Goal: Check status: Check status

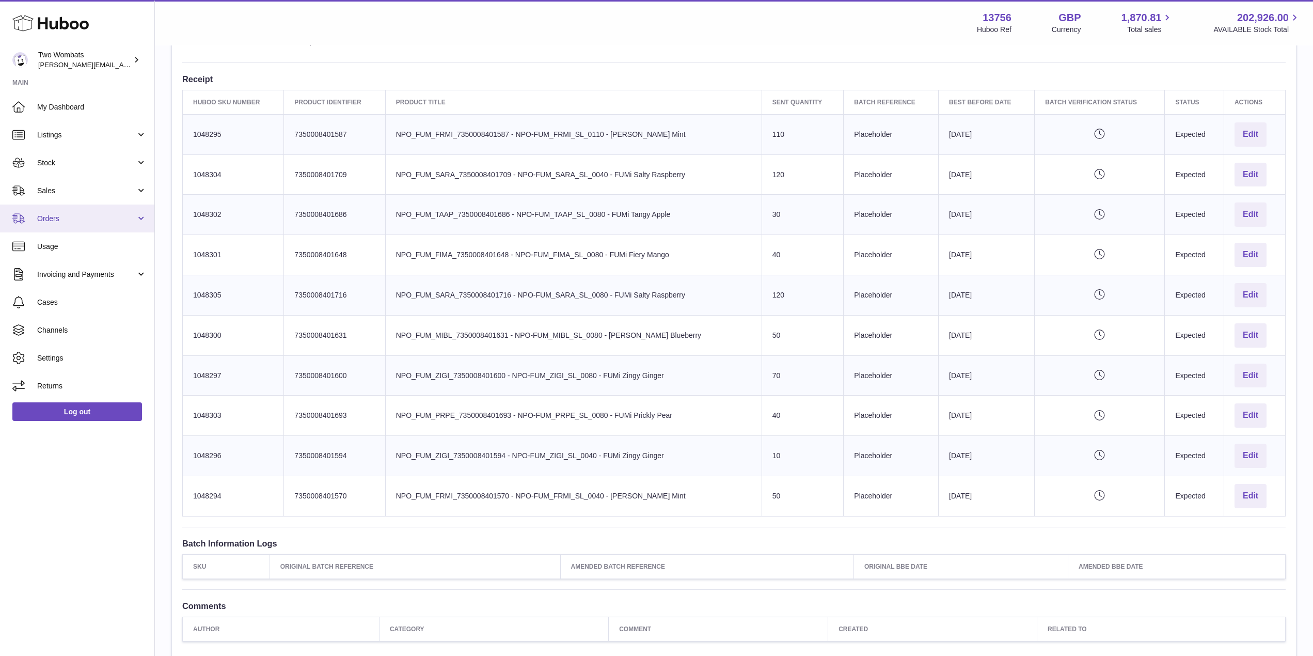
click at [145, 212] on link "Orders" at bounding box center [77, 218] width 154 height 28
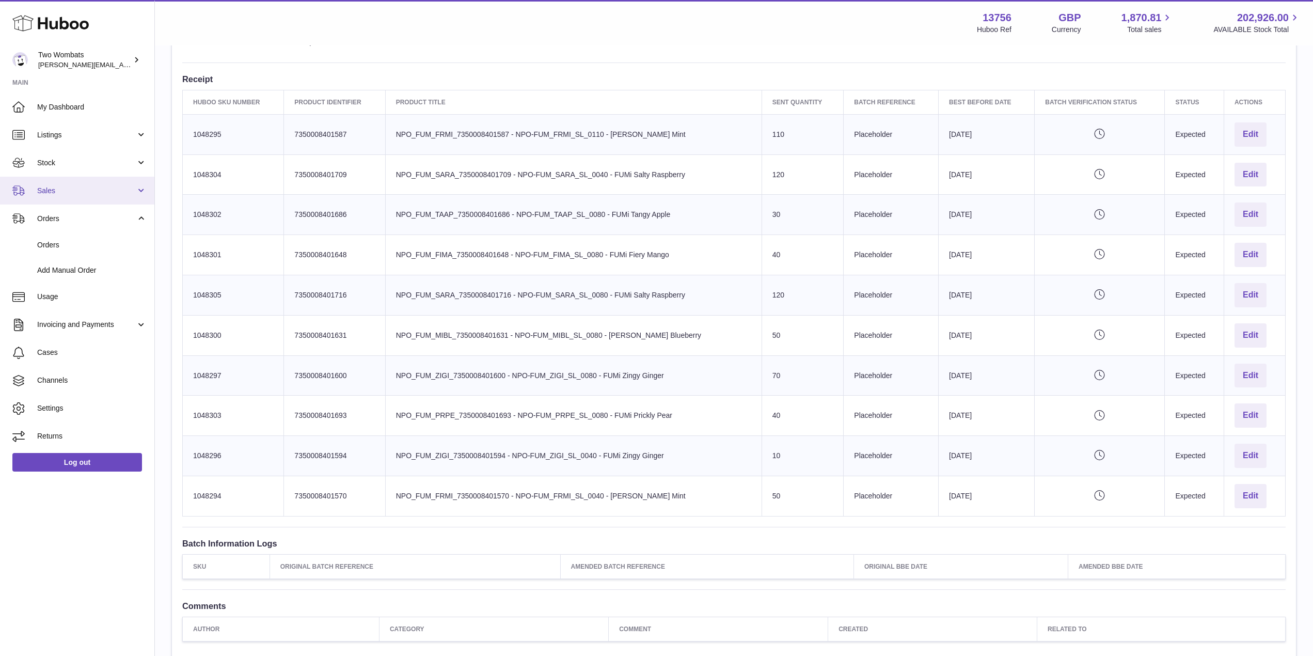
click at [133, 196] on link "Sales" at bounding box center [77, 191] width 154 height 28
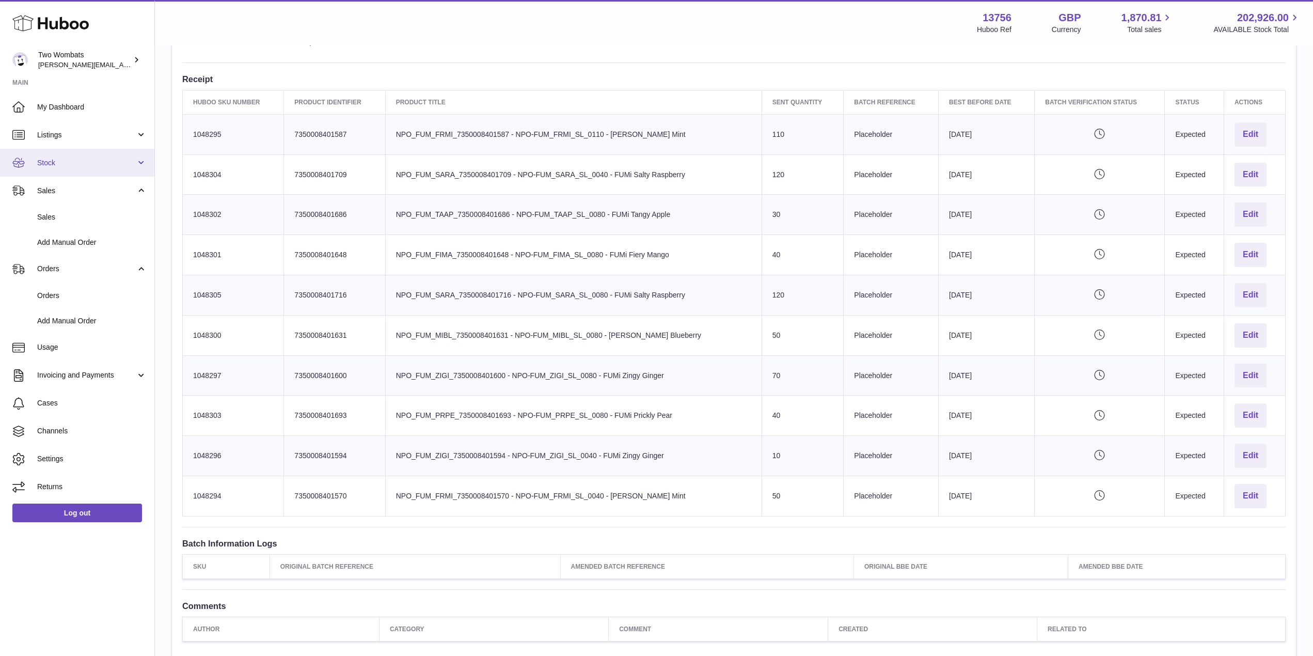
click at [139, 164] on link "Stock" at bounding box center [77, 163] width 154 height 28
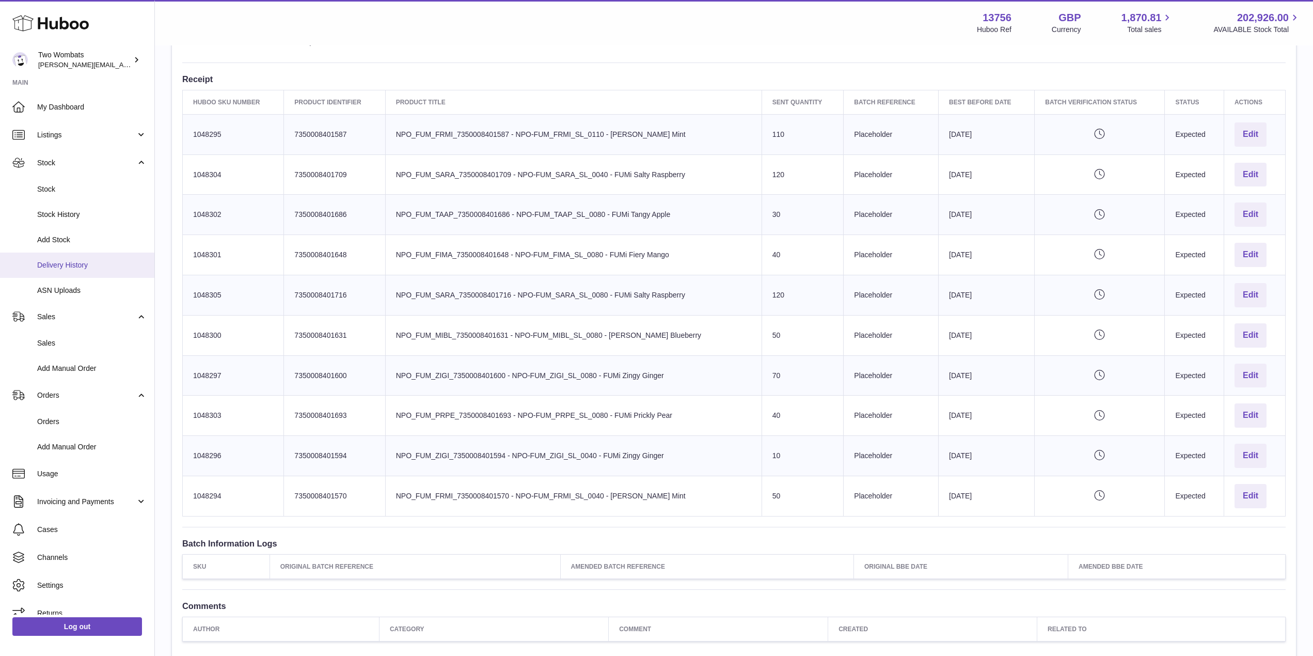
click at [91, 267] on span "Delivery History" at bounding box center [91, 265] width 109 height 10
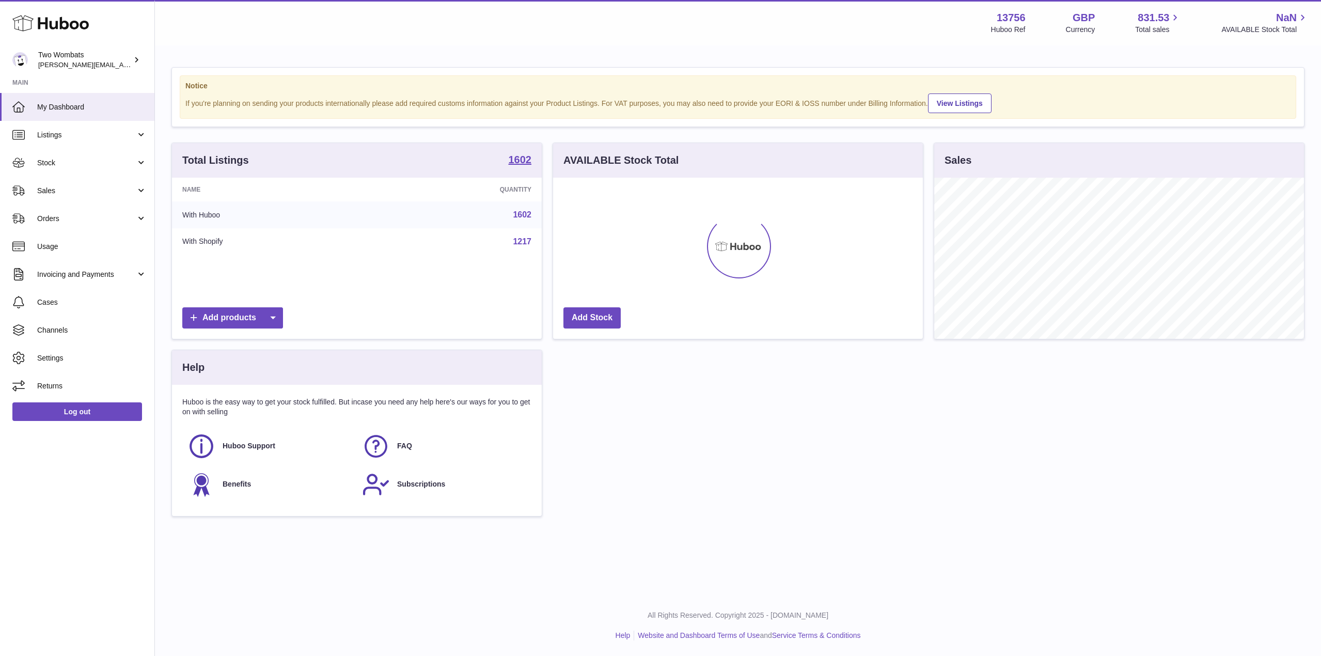
scroll to position [516111, 515902]
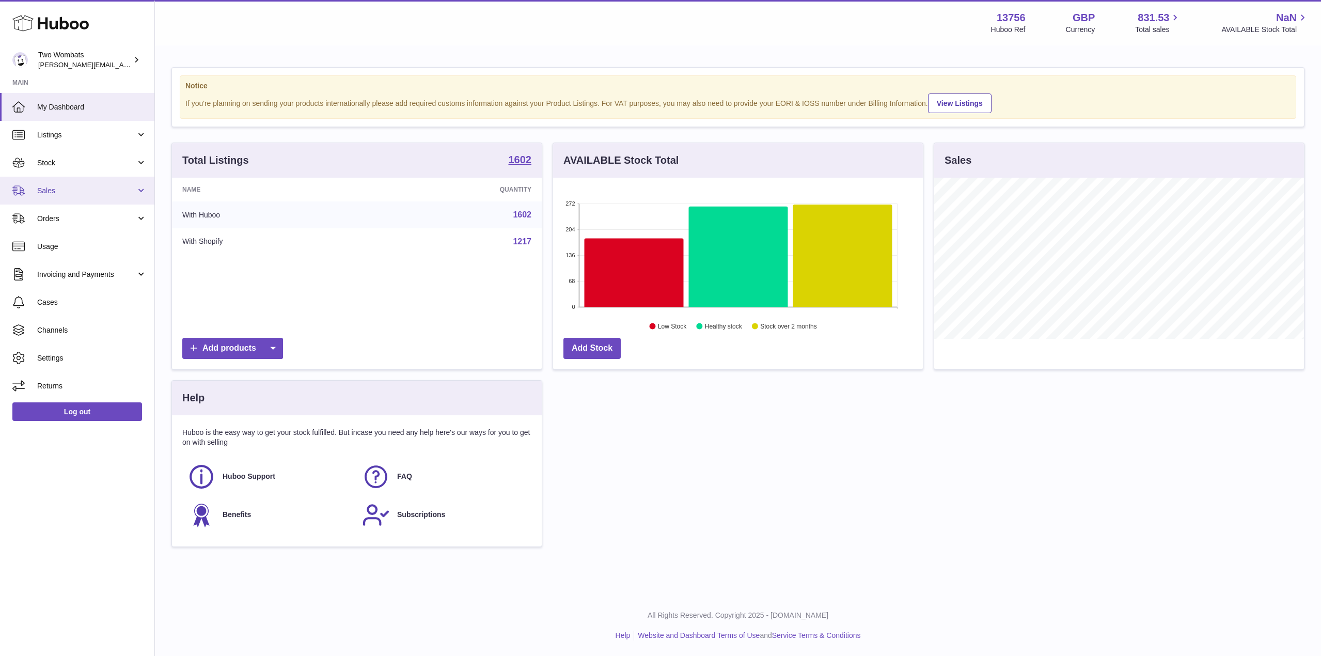
click at [140, 186] on link "Sales" at bounding box center [77, 191] width 154 height 28
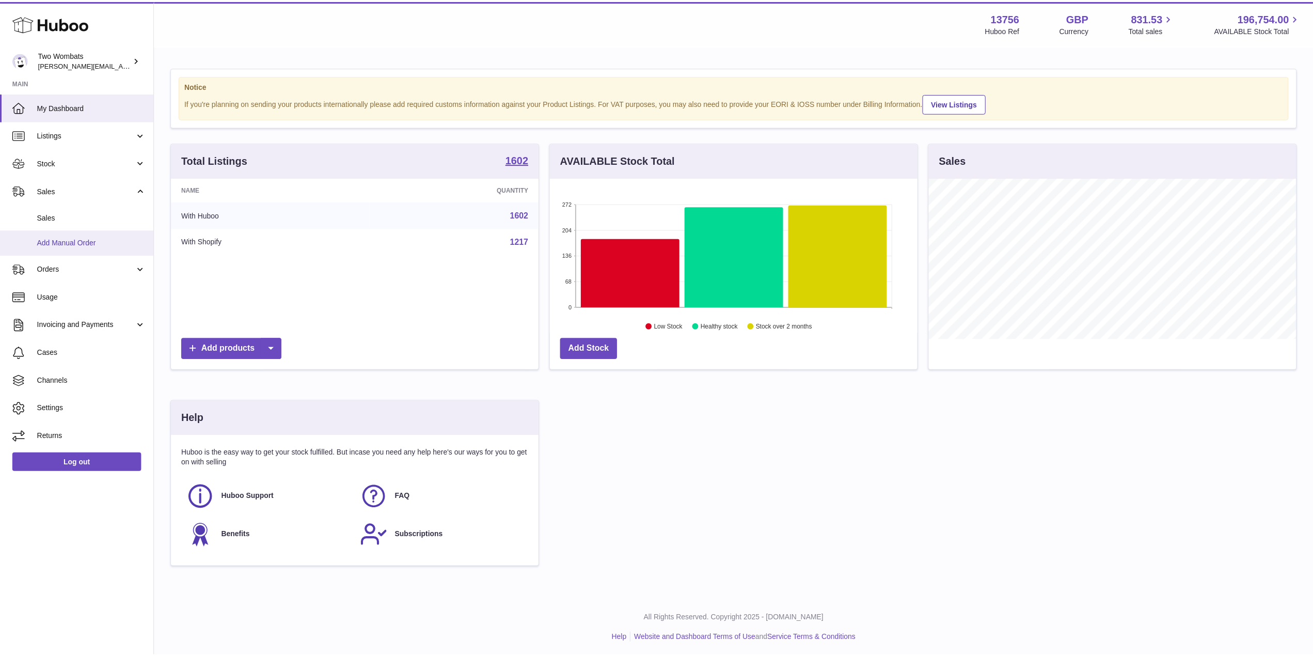
scroll to position [516111, 515905]
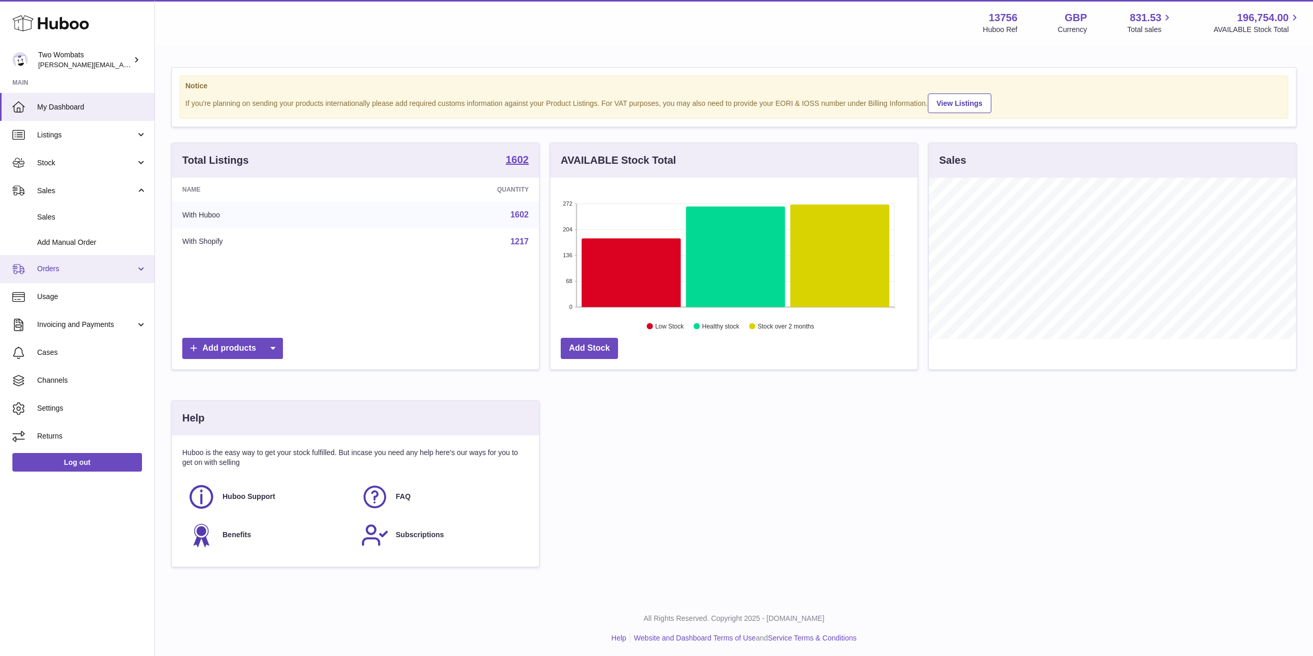
click at [131, 271] on span "Orders" at bounding box center [86, 269] width 99 height 10
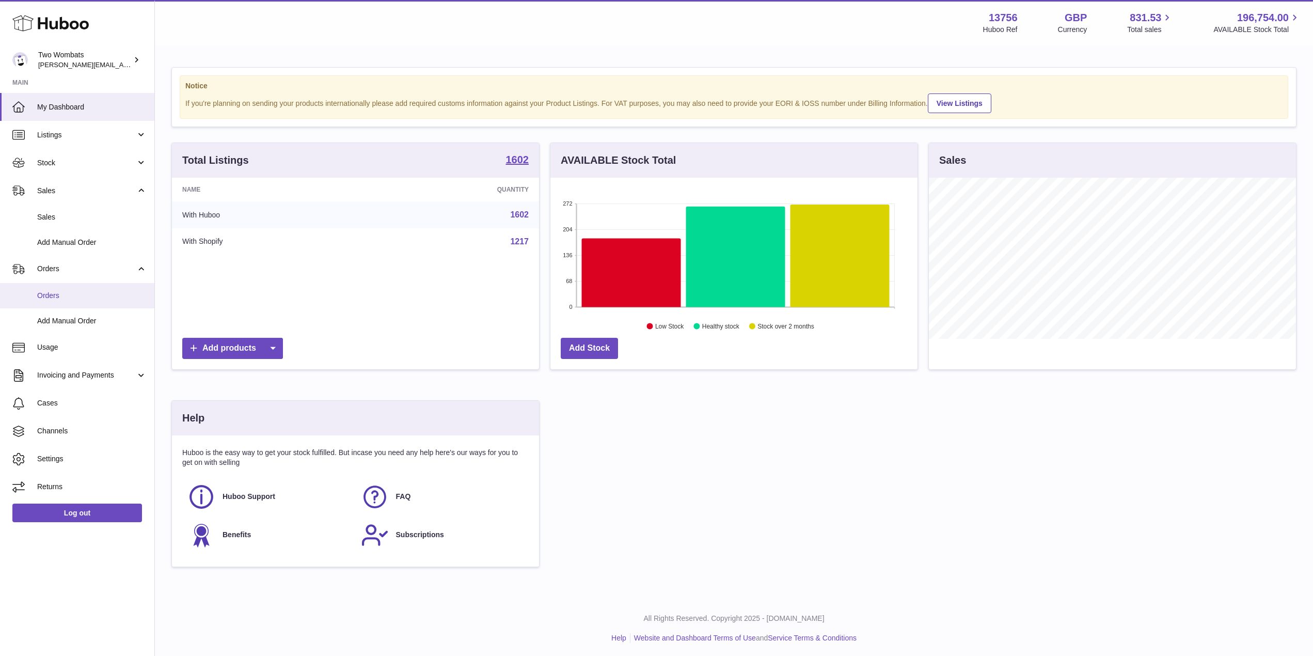
click at [66, 297] on span "Orders" at bounding box center [91, 296] width 109 height 10
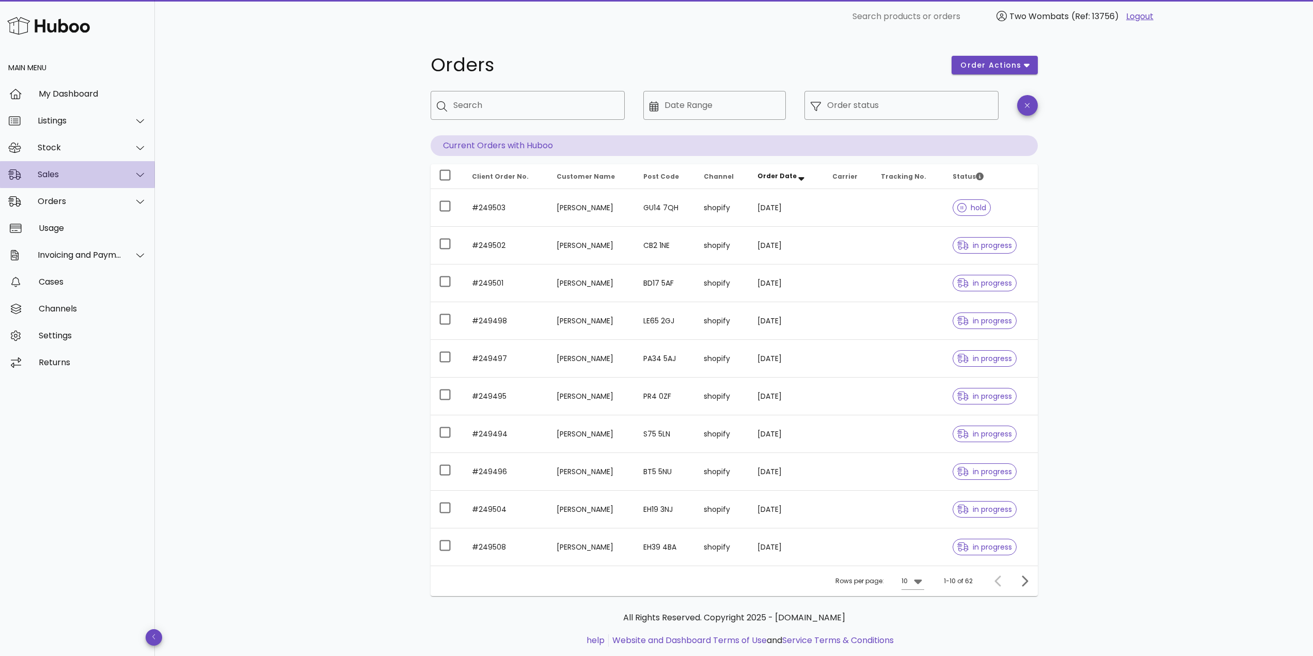
click at [136, 172] on icon at bounding box center [140, 174] width 8 height 9
click at [138, 151] on icon at bounding box center [140, 147] width 8 height 9
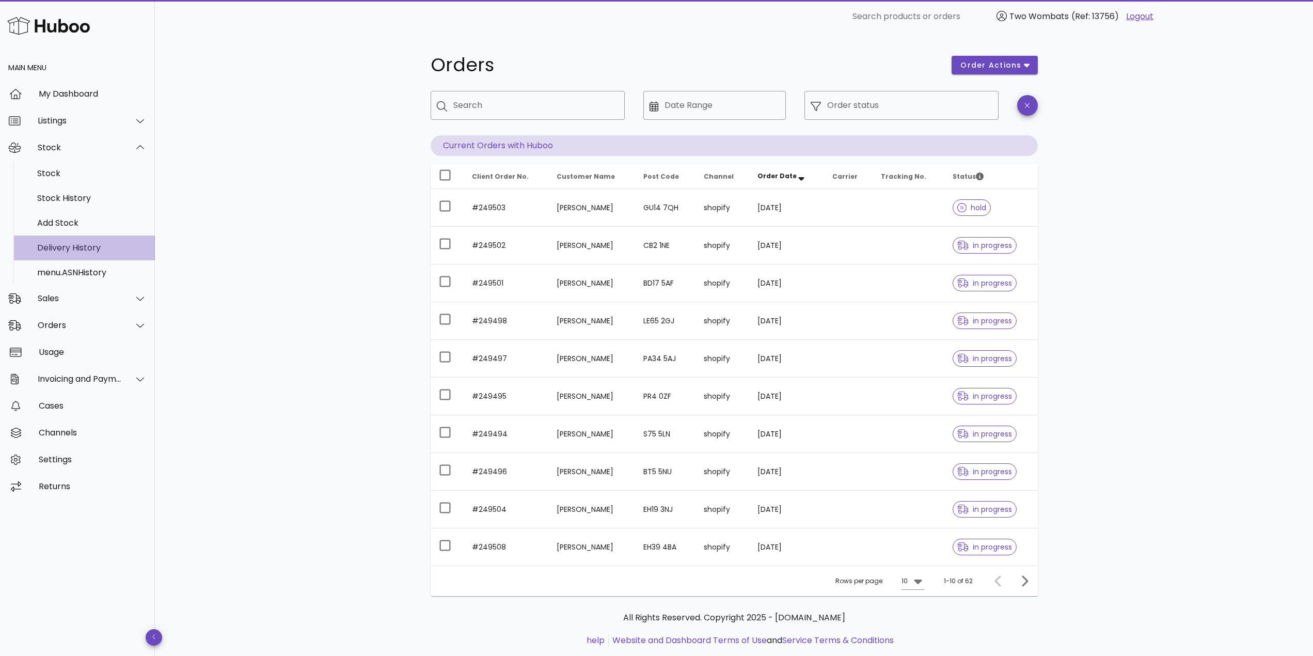
click at [81, 245] on div "Delivery History" at bounding box center [91, 248] width 109 height 10
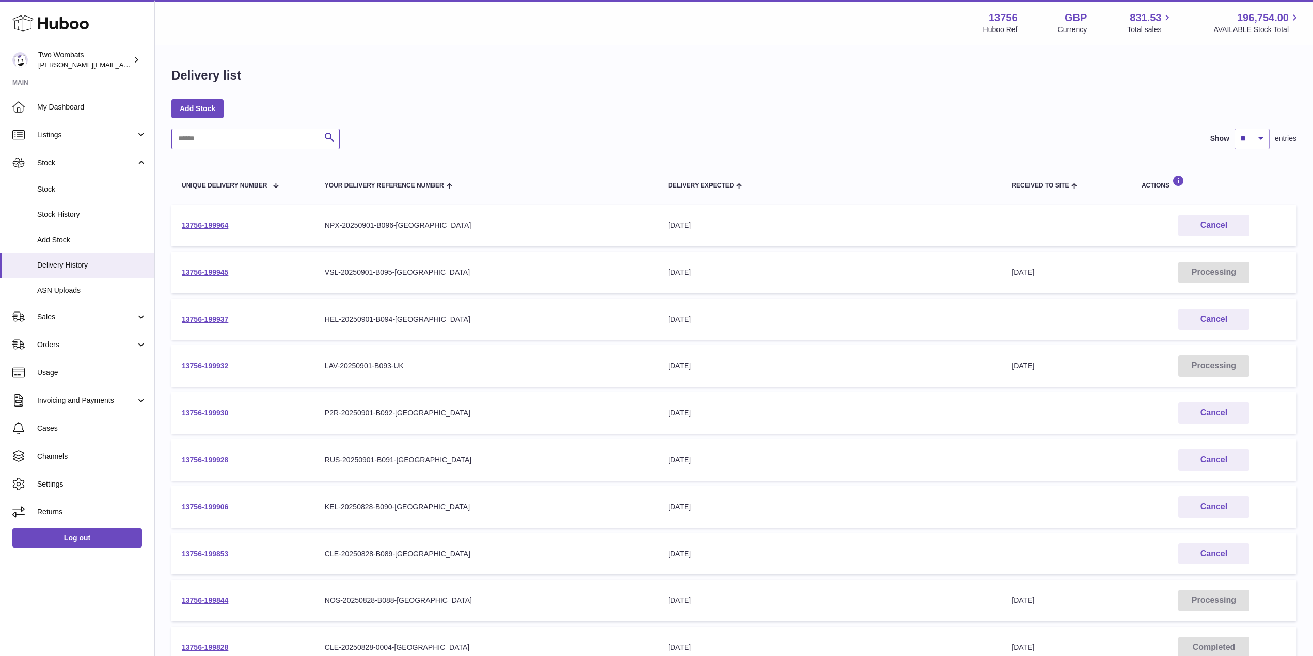
click at [244, 147] on input "text" at bounding box center [255, 139] width 168 height 21
paste input "**********"
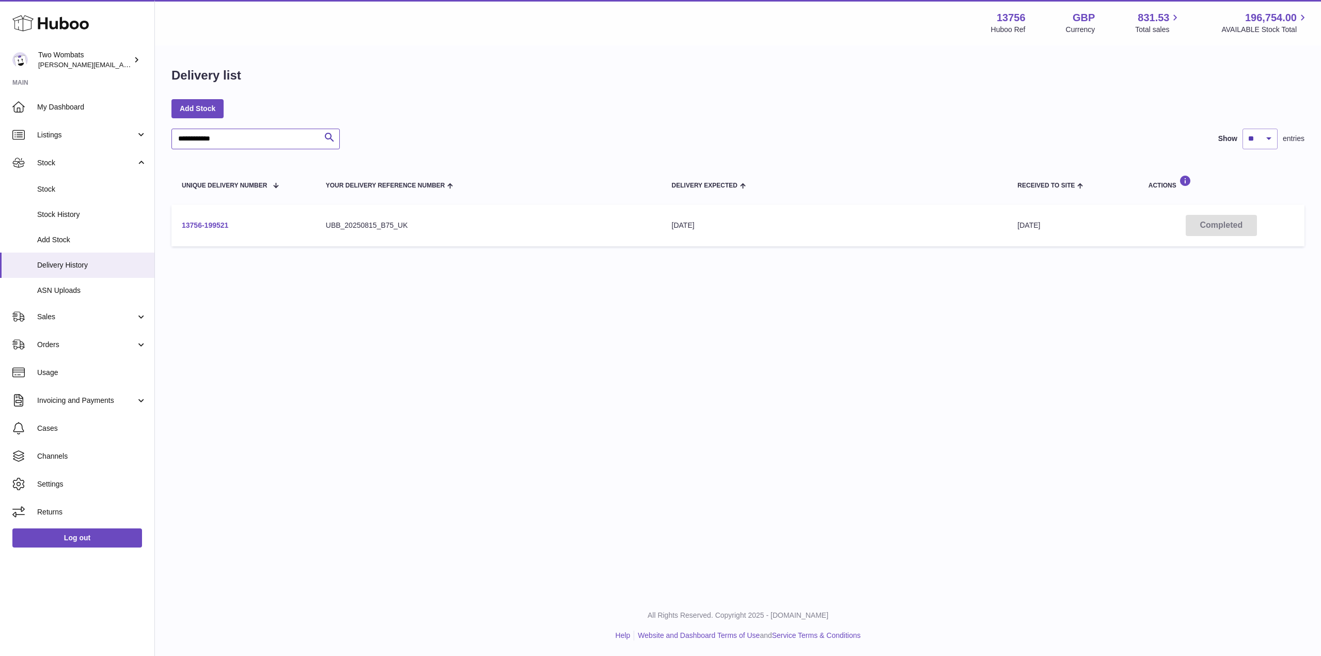
type input "**********"
click at [194, 224] on link "13756-199521" at bounding box center [205, 225] width 46 height 8
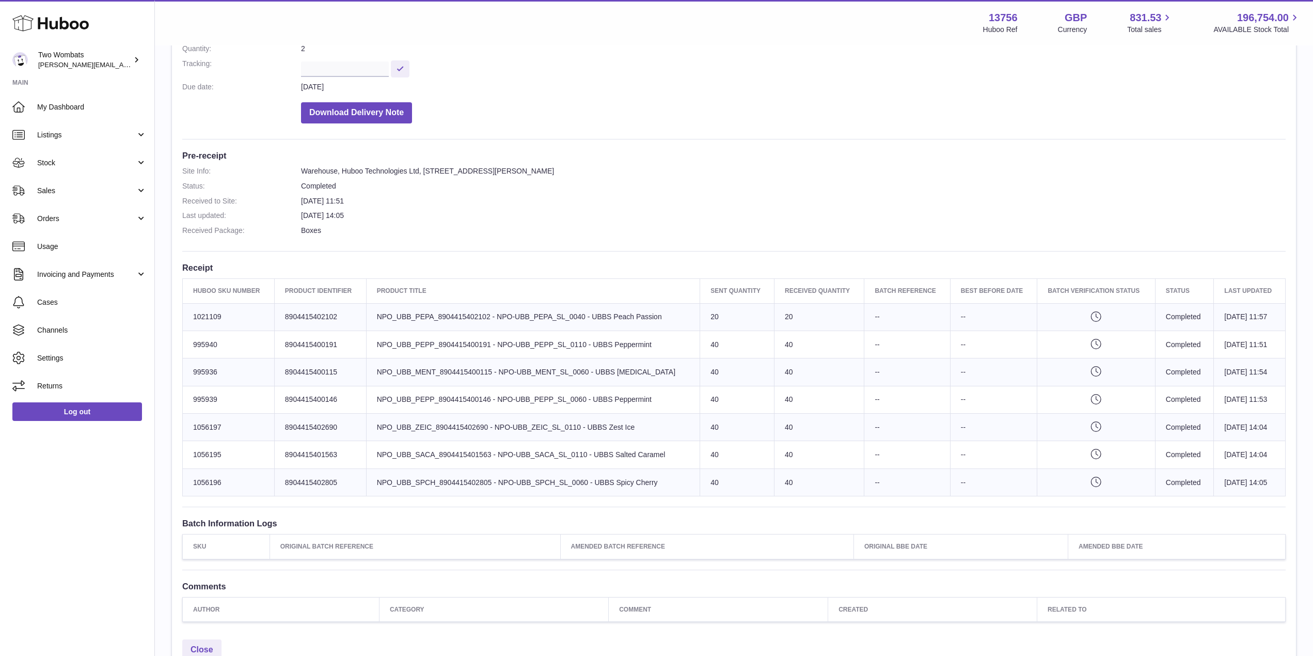
scroll to position [177, 0]
drag, startPoint x: 603, startPoint y: 399, endPoint x: 288, endPoint y: 399, distance: 314.9
click at [288, 399] on tr "Huboo SKU Number 995939 Client Identifier 8904415400146 Product title NPO_UBB_P…" at bounding box center [734, 397] width 1103 height 27
click at [201, 393] on td "Huboo SKU Number 995939" at bounding box center [229, 397] width 92 height 27
drag, startPoint x: 194, startPoint y: 396, endPoint x: 227, endPoint y: 398, distance: 33.1
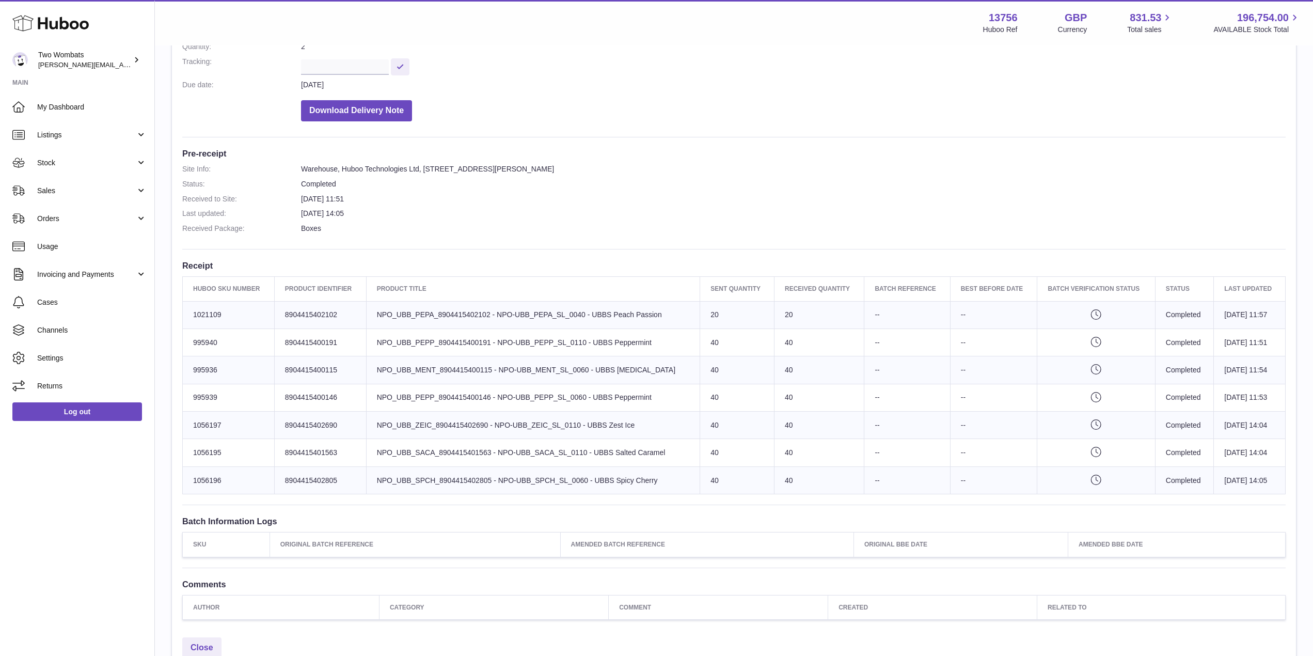
click at [227, 398] on td "Huboo SKU Number 995939" at bounding box center [229, 397] width 92 height 27
drag, startPoint x: 664, startPoint y: 484, endPoint x: 184, endPoint y: 309, distance: 511.5
click at [184, 309] on tbody "Huboo SKU Number 1021109 Client Identifier 8904415402102 Product title NPO_UBB_…" at bounding box center [734, 397] width 1103 height 193
